Goal: Task Accomplishment & Management: Manage account settings

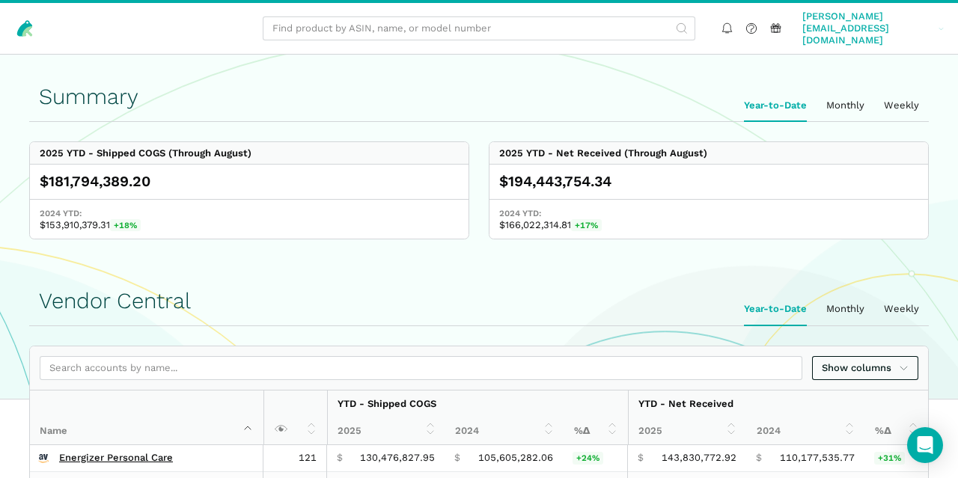
click at [896, 23] on span "[PERSON_NAME][EMAIL_ADDRESS][DOMAIN_NAME]" at bounding box center [867, 28] width 131 height 37
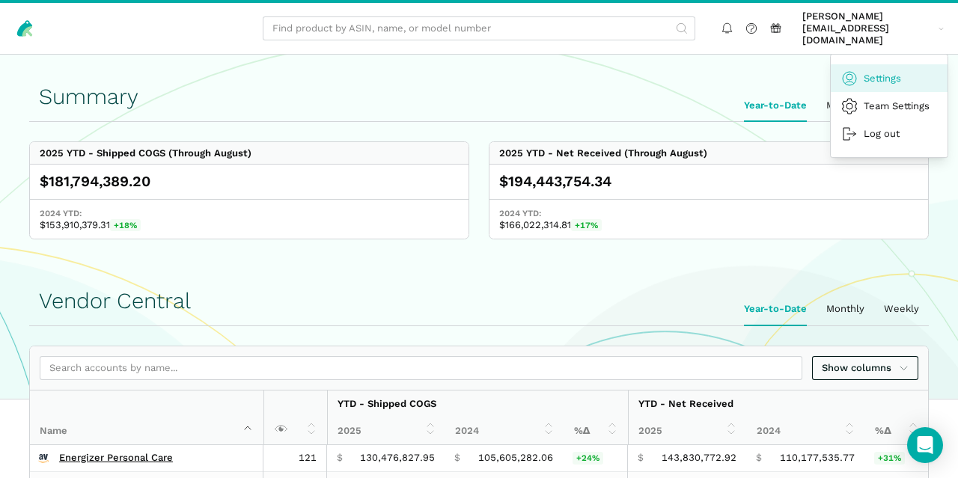
click at [885, 64] on link "Settings" at bounding box center [889, 78] width 117 height 28
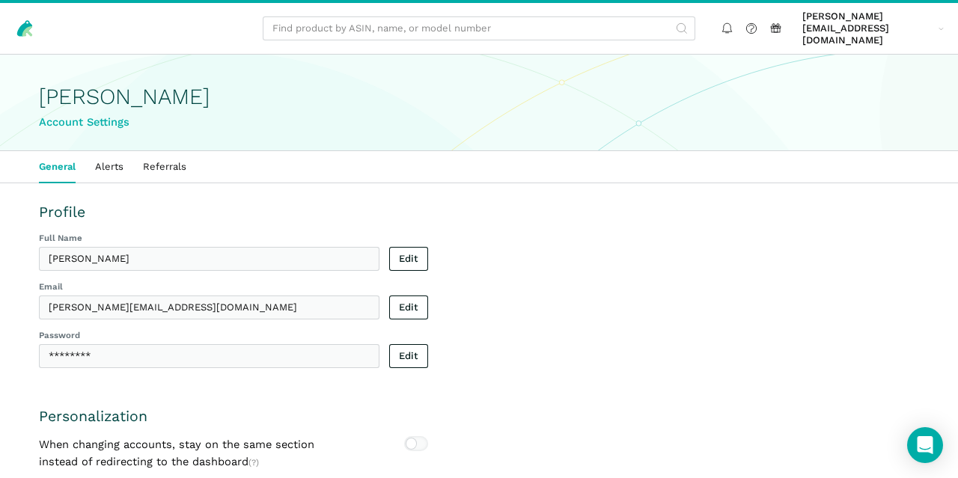
click at [875, 13] on ul "[PERSON_NAME][EMAIL_ADDRESS][DOMAIN_NAME] [PERSON_NAME][EMAIL_ADDRESS][DOMAIN_N…" at bounding box center [831, 28] width 233 height 41
click at [870, 25] on span "[PERSON_NAME][EMAIL_ADDRESS][DOMAIN_NAME]" at bounding box center [867, 28] width 131 height 37
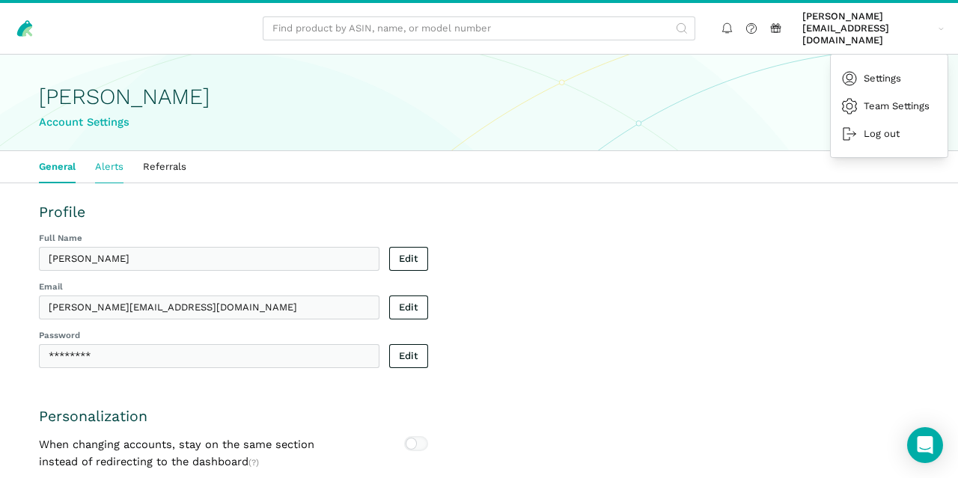
click at [97, 155] on link "Alerts" at bounding box center [109, 166] width 48 height 31
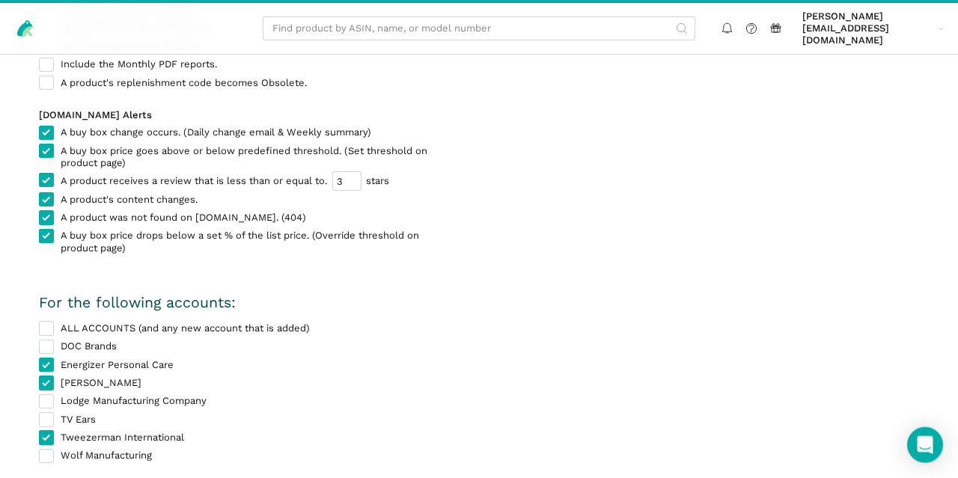
scroll to position [247, 0]
